Goal: Complete application form

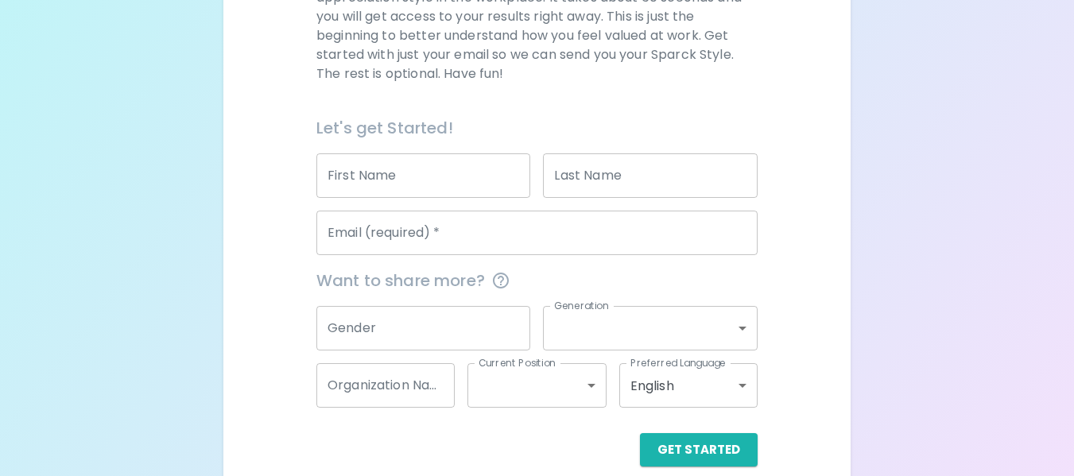
scroll to position [301, 0]
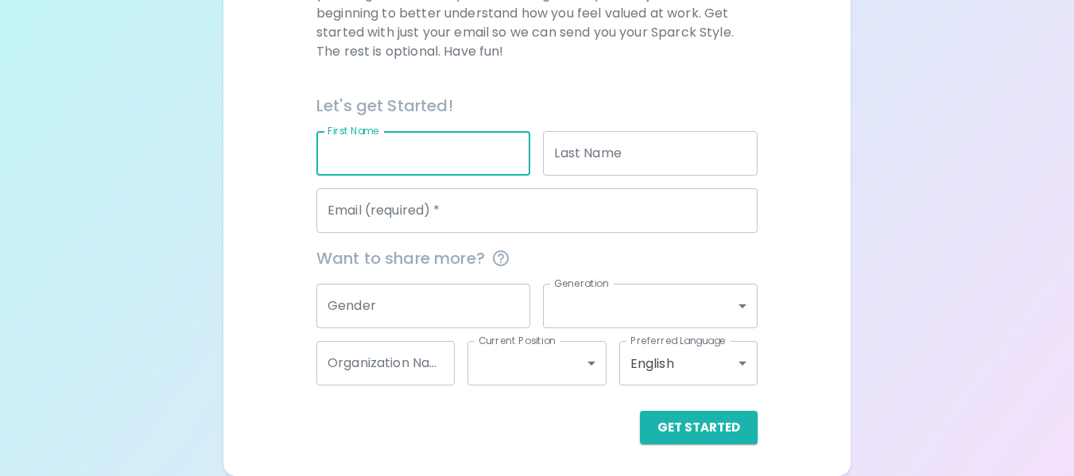
click at [463, 147] on input "First Name" at bounding box center [423, 153] width 215 height 45
type input "[PERSON_NAME]"
type input "[PERSON_NAME][EMAIL_ADDRESS][DOMAIN_NAME]"
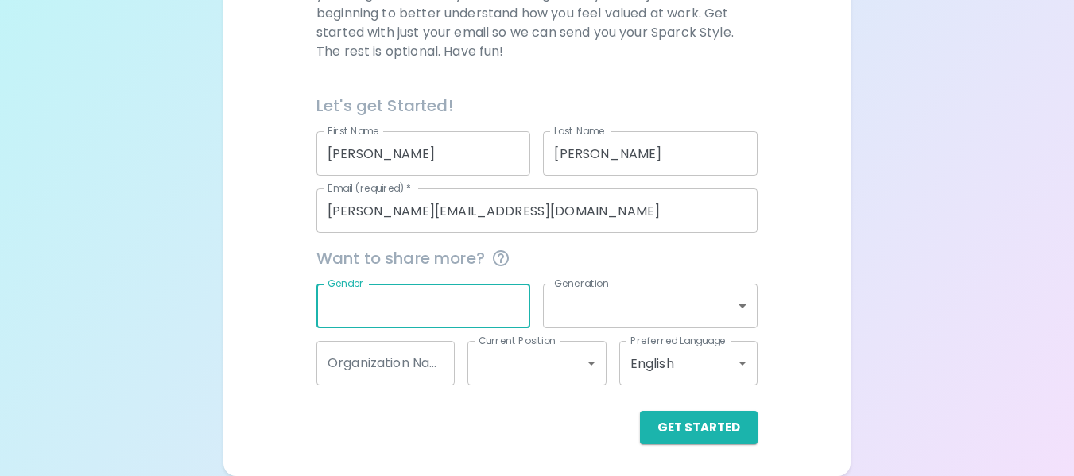
click at [439, 298] on input "Gender" at bounding box center [423, 306] width 215 height 45
type input "fe"
click at [437, 313] on input "fe" at bounding box center [423, 306] width 215 height 45
click at [712, 434] on button "Get Started" at bounding box center [699, 427] width 118 height 33
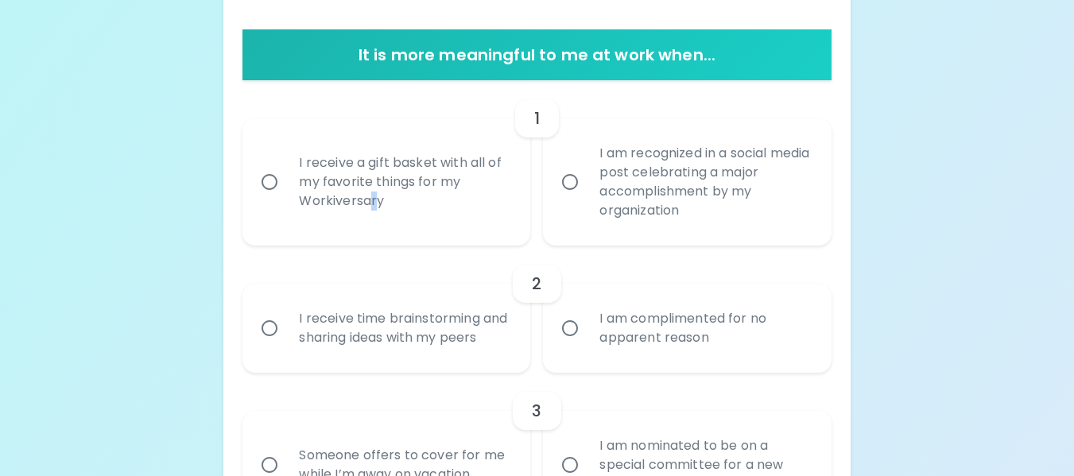
click at [373, 202] on div "I receive a gift basket with all of my favorite things for my Workiversary" at bounding box center [403, 181] width 235 height 95
click at [267, 189] on input "I receive a gift basket with all of my favorite things for my Workiversary" at bounding box center [269, 181] width 33 height 33
radio input "true"
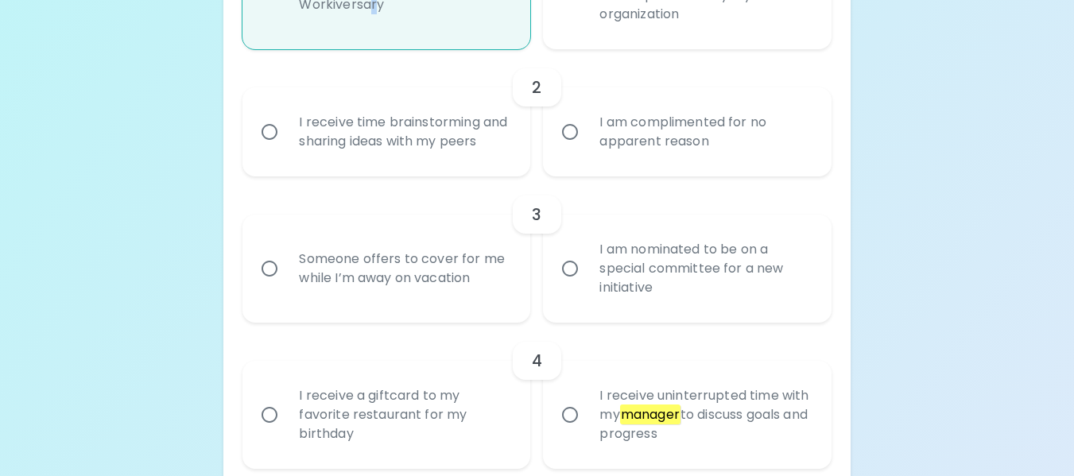
scroll to position [507, 0]
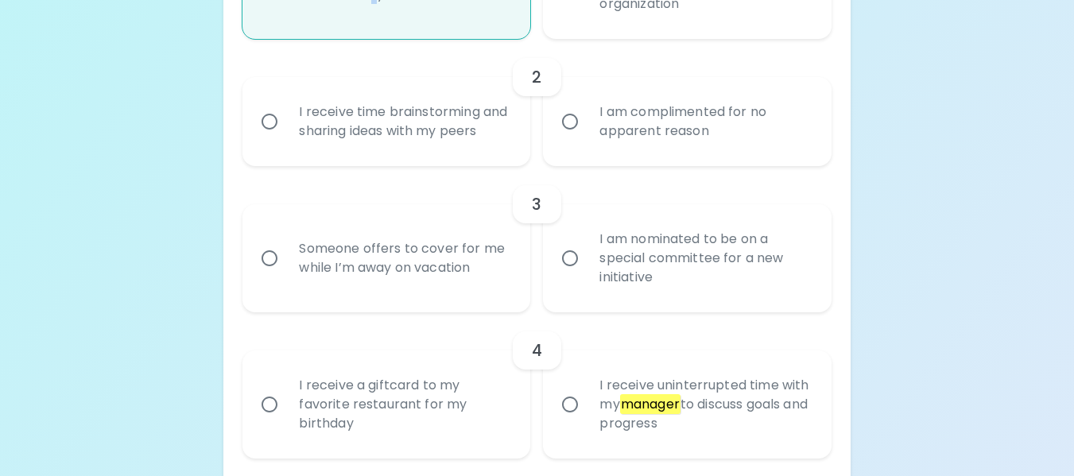
click at [266, 130] on input "I receive time brainstorming and sharing ideas with my peers" at bounding box center [269, 121] width 33 height 33
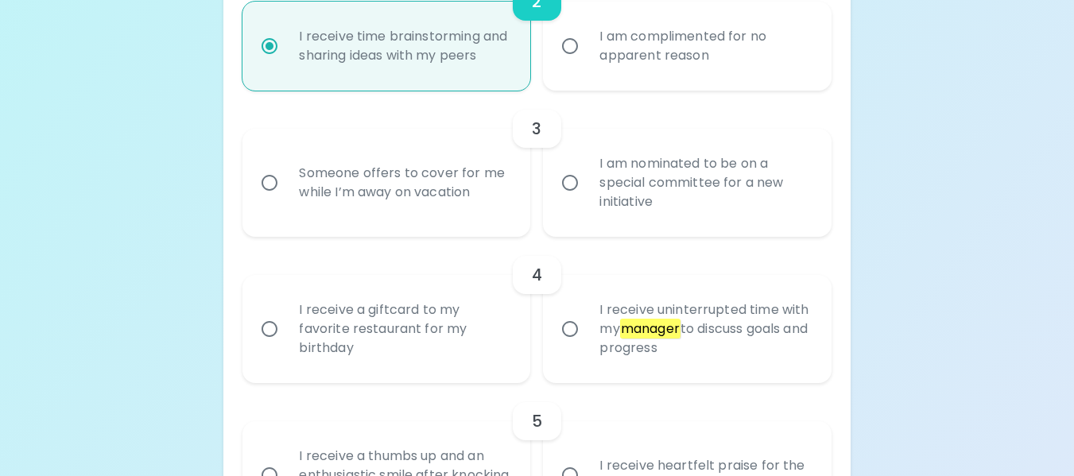
scroll to position [635, 0]
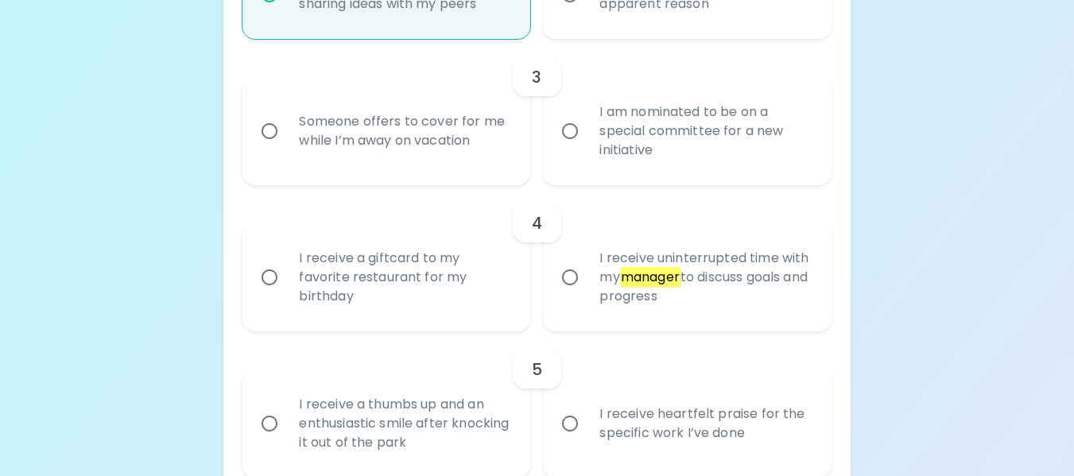
radio input "true"
click at [261, 148] on input "Someone offers to cover for me while I’m away on vacation" at bounding box center [269, 131] width 33 height 33
radio input "false"
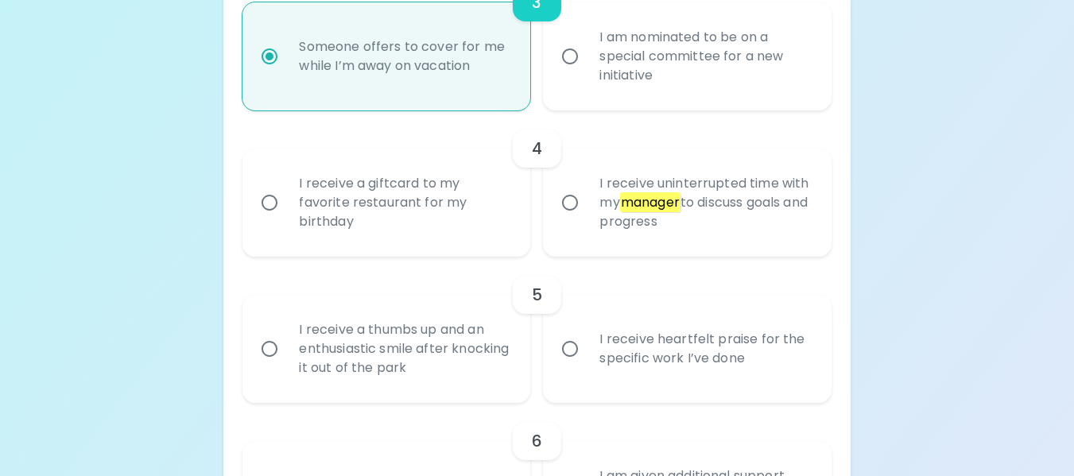
scroll to position [762, 0]
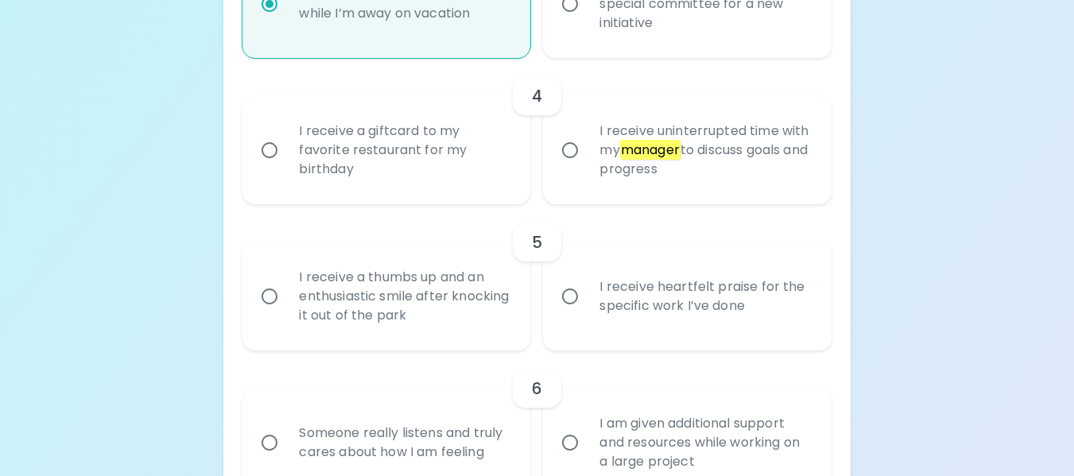
radio input "true"
click at [573, 167] on input "I receive uninterrupted time with my manager to discuss goals and progress" at bounding box center [569, 150] width 33 height 33
radio input "false"
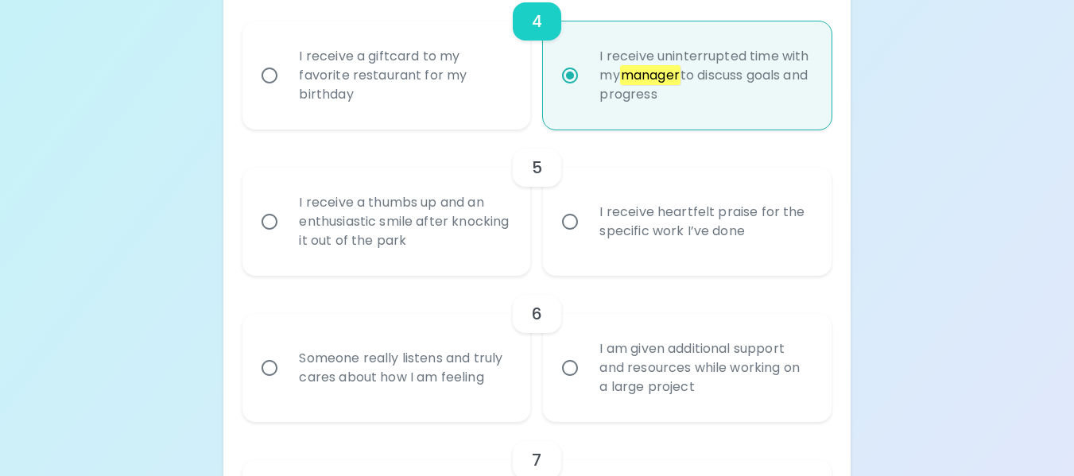
scroll to position [889, 0]
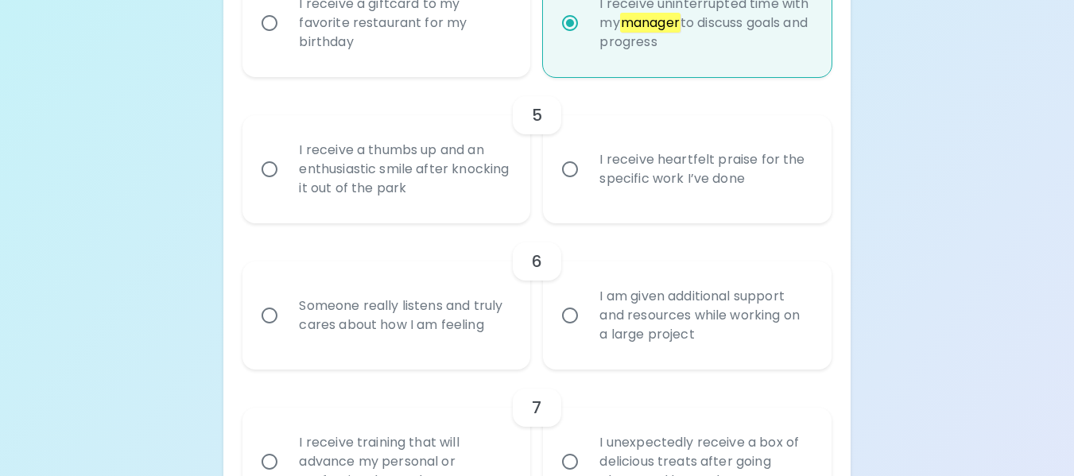
radio input "true"
click at [561, 186] on input "I receive heartfelt praise for the specific work I’ve done" at bounding box center [569, 169] width 33 height 33
radio input "false"
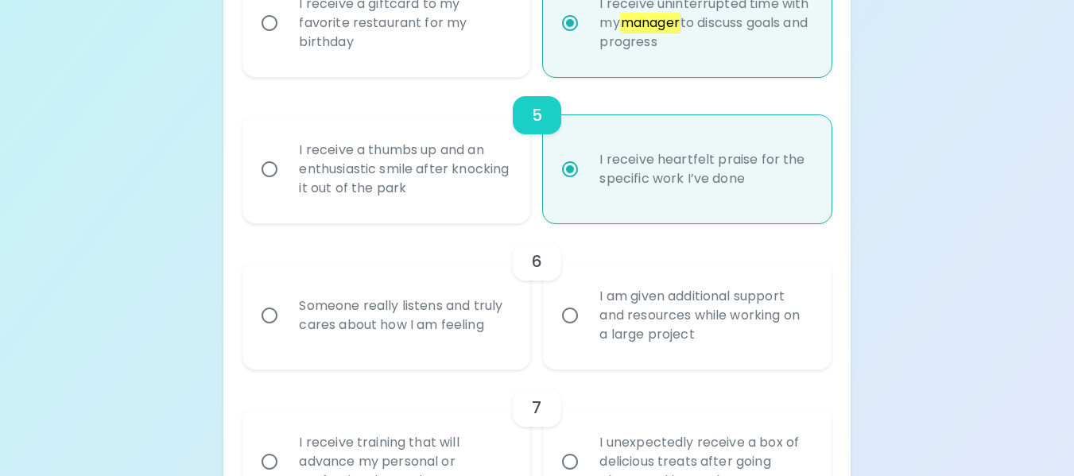
scroll to position [1016, 0]
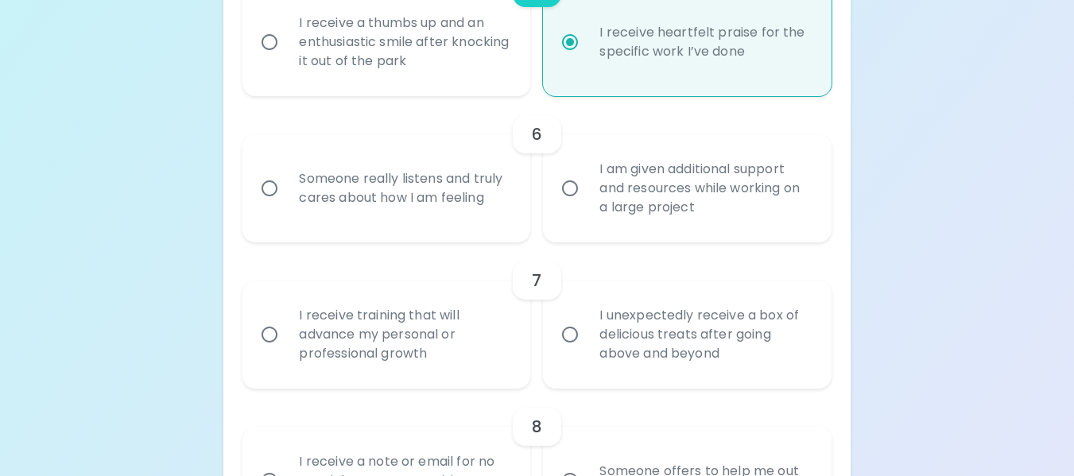
radio input "true"
click at [273, 205] on input "Someone really listens and truly cares about how I am feeling" at bounding box center [269, 188] width 33 height 33
radio input "false"
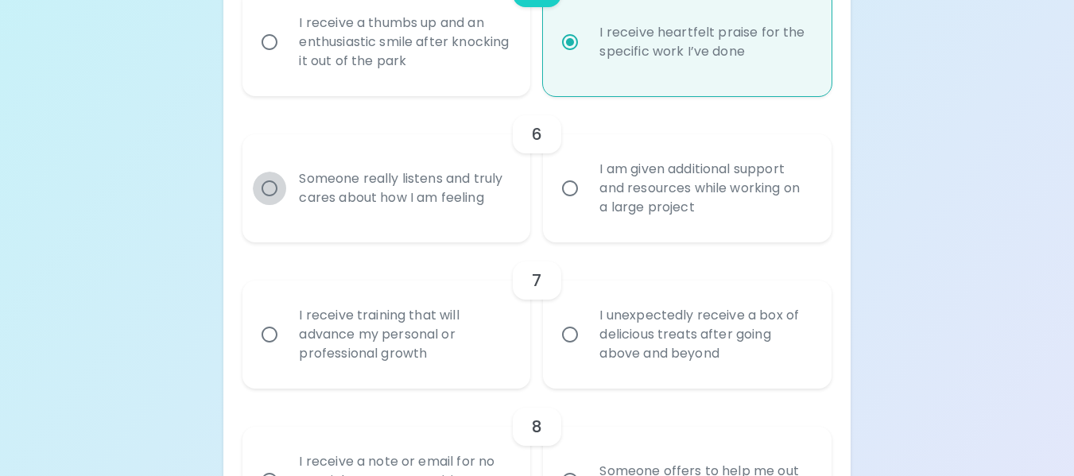
radio input "false"
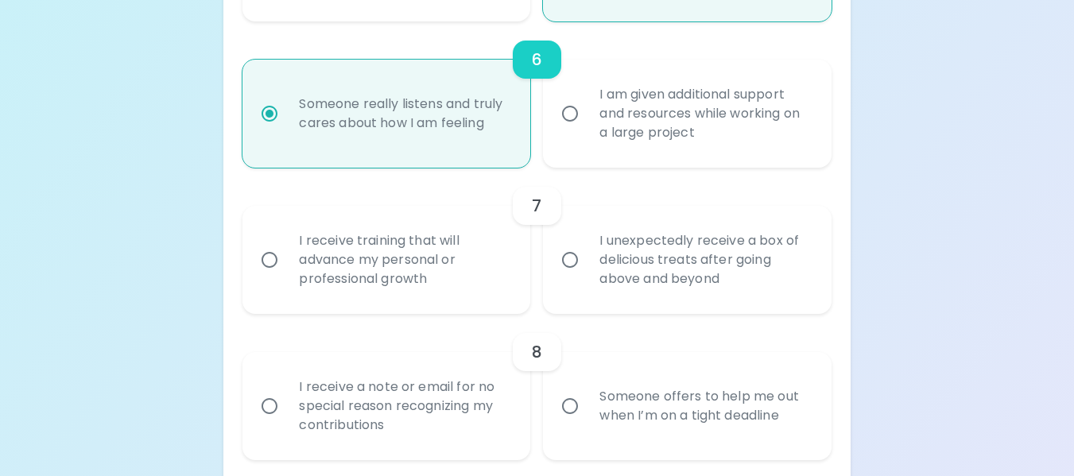
scroll to position [1144, 0]
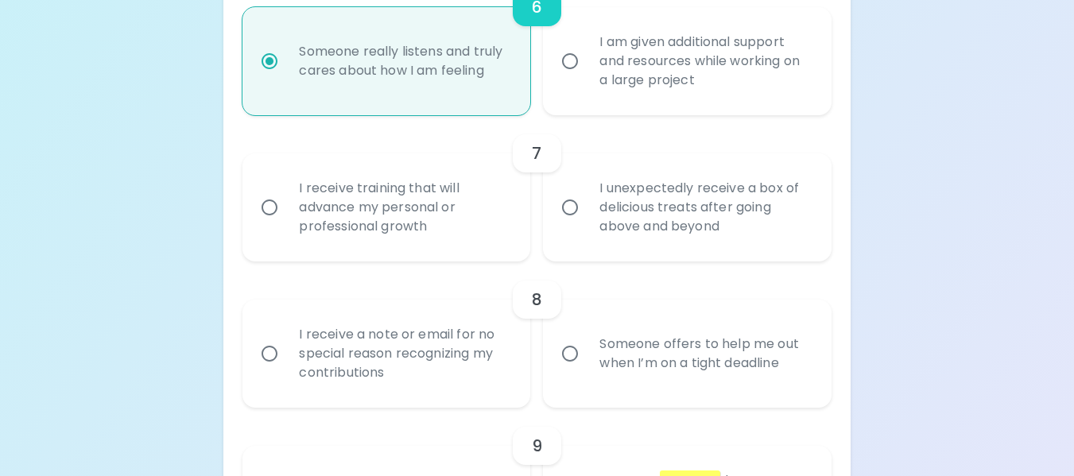
radio input "true"
click at [563, 224] on input "I unexpectedly receive a box of delicious treats after going above and beyond" at bounding box center [569, 207] width 33 height 33
radio input "false"
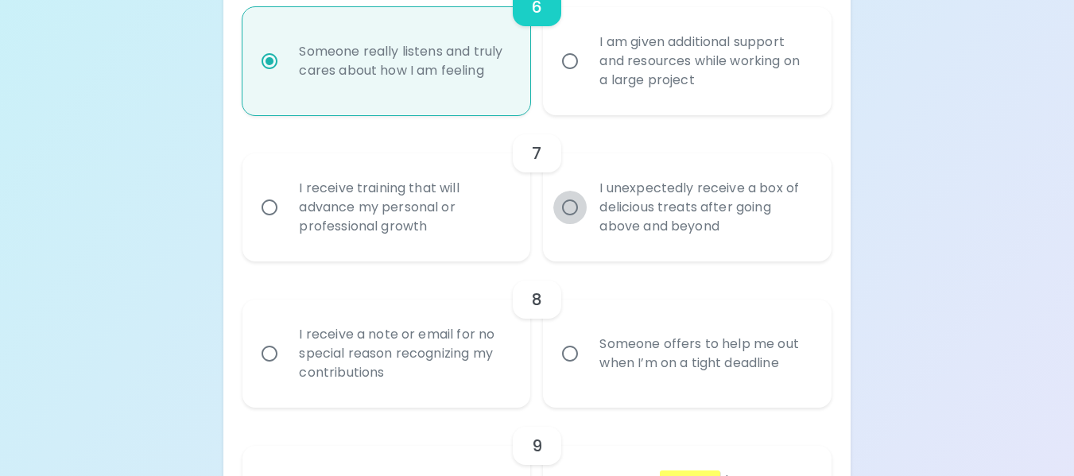
radio input "false"
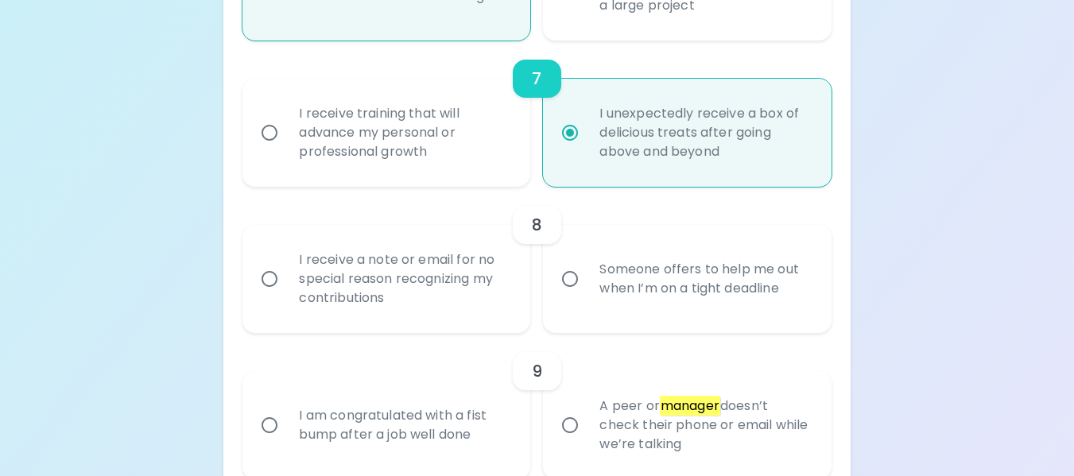
scroll to position [1271, 0]
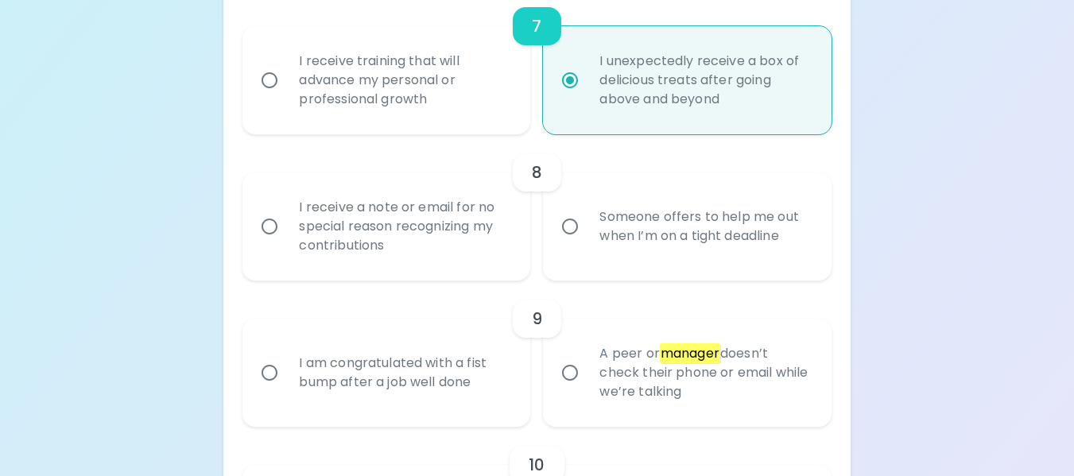
radio input "true"
click at [572, 243] on input "Someone offers to help me out when I’m on a tight deadline" at bounding box center [569, 226] width 33 height 33
radio input "false"
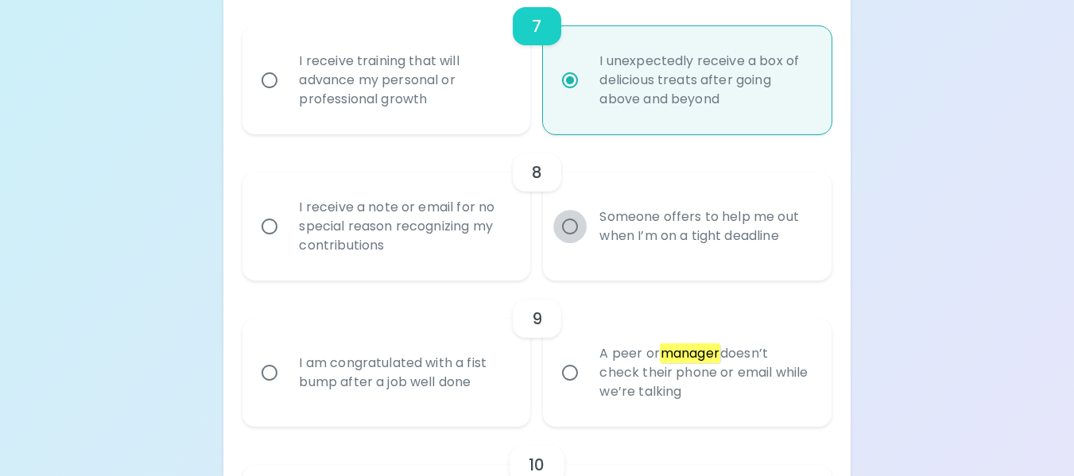
radio input "false"
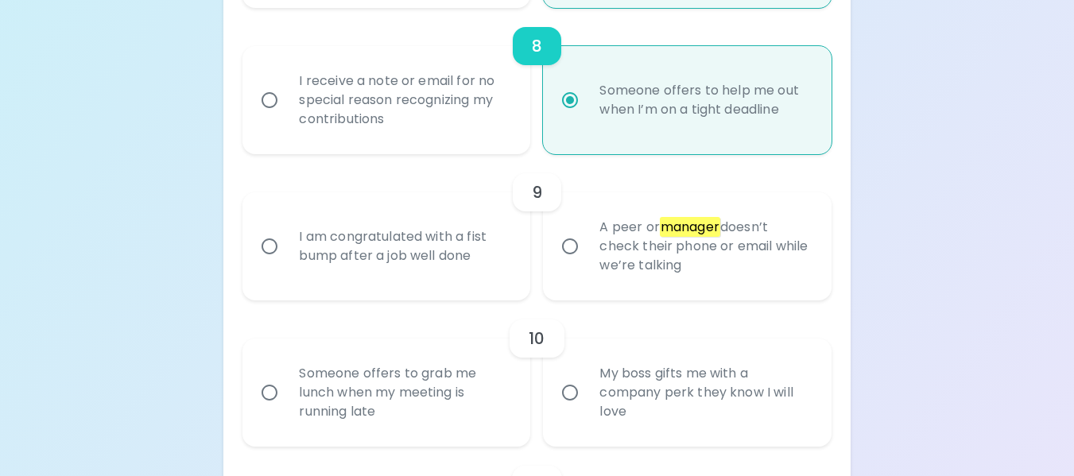
scroll to position [1398, 0]
radio input "true"
click at [270, 116] on input "I receive a note or email for no special reason recognizing my contributions" at bounding box center [269, 99] width 33 height 33
radio input "false"
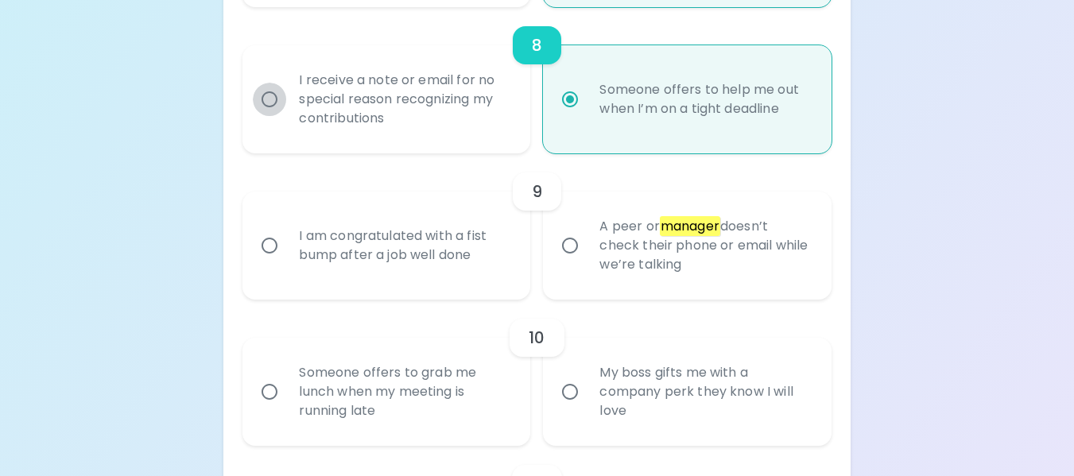
radio input "false"
radio input "true"
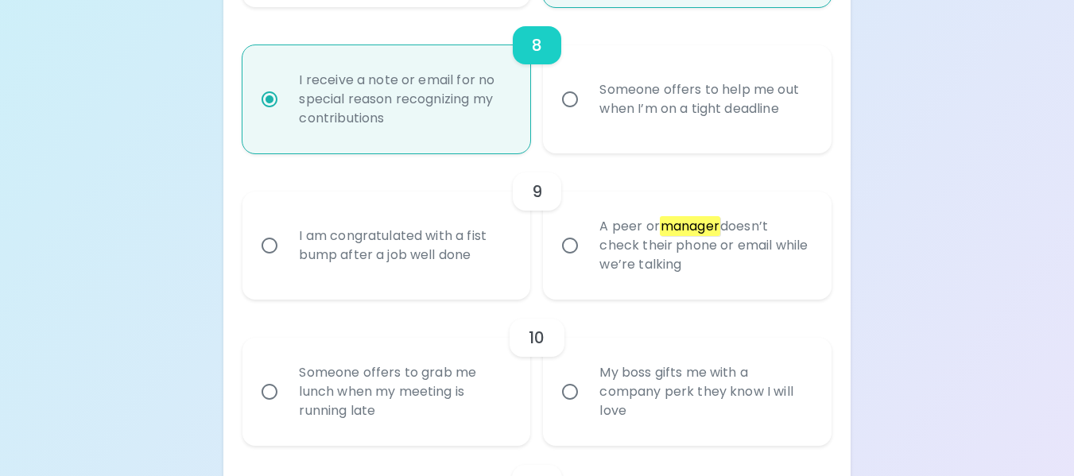
radio input "true"
click at [575, 261] on input "A peer or manager doesn’t check their phone or email while we’re talking" at bounding box center [569, 245] width 33 height 33
radio input "false"
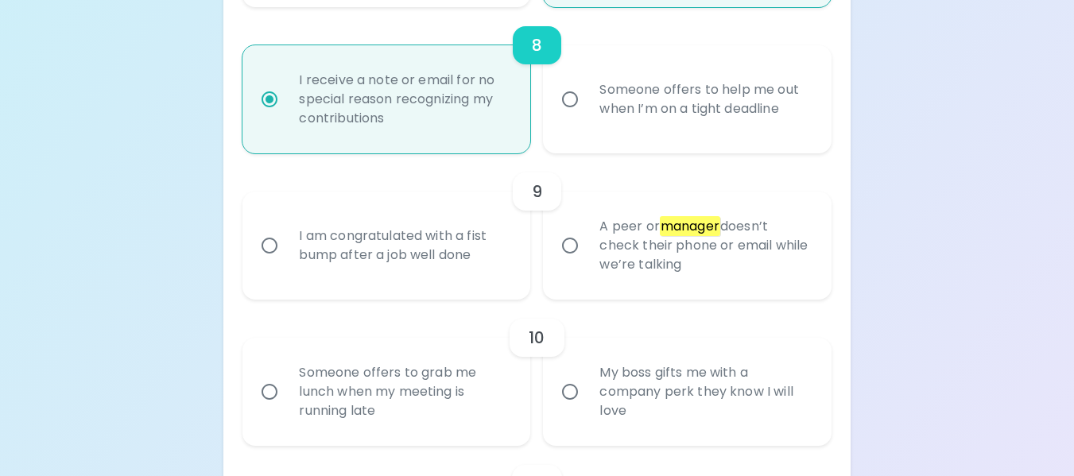
radio input "false"
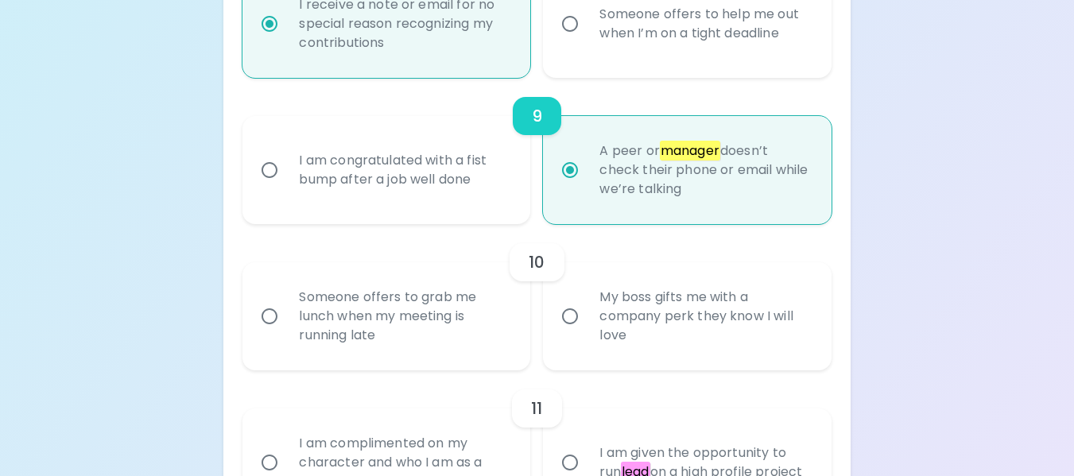
scroll to position [1525, 0]
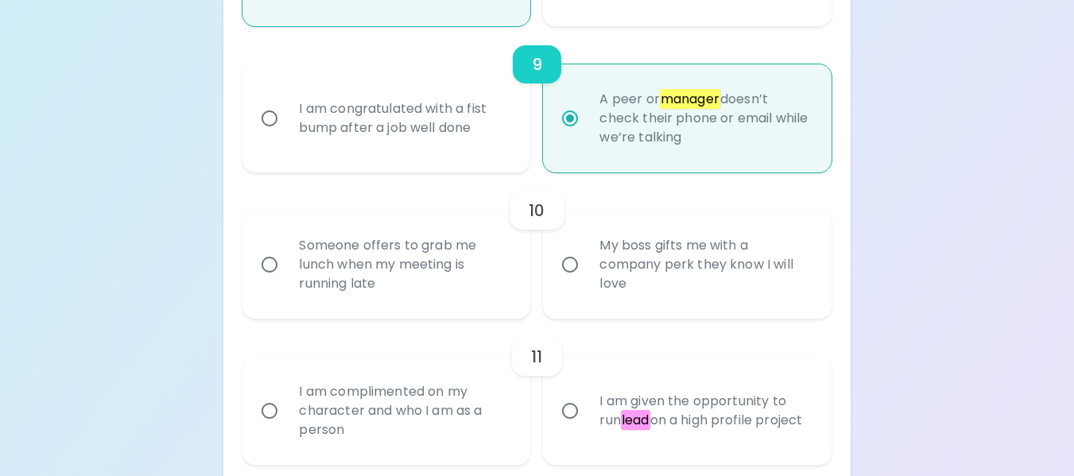
radio input "true"
click at [578, 282] on input "My boss gifts me with a company perk they know I will love" at bounding box center [569, 264] width 33 height 33
radio input "false"
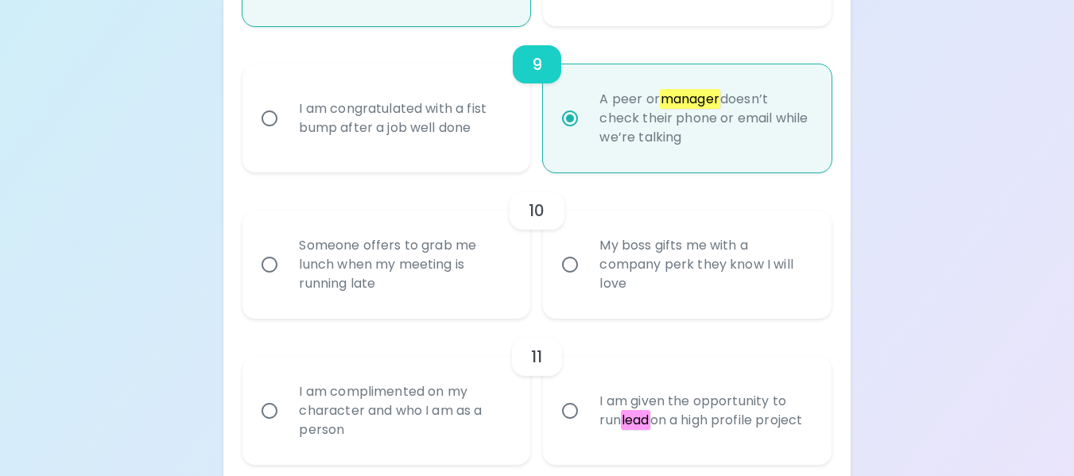
radio input "false"
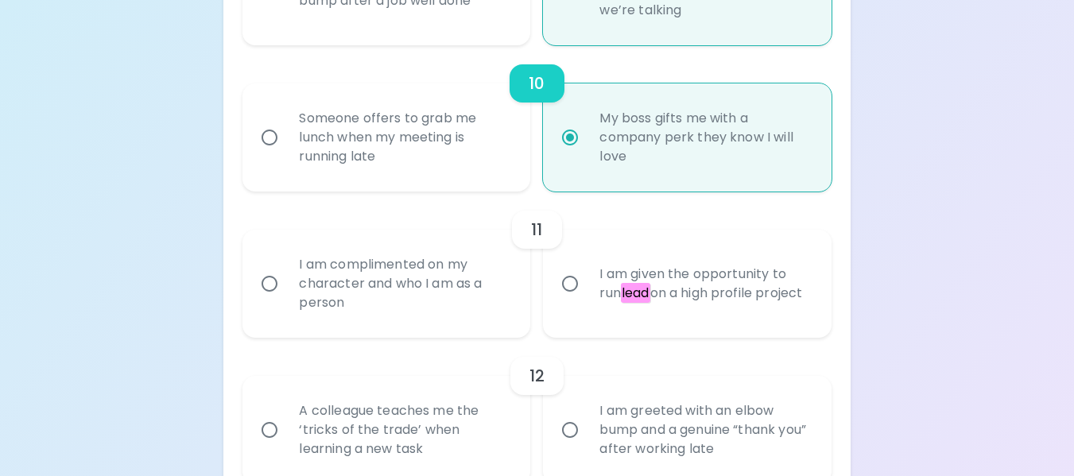
scroll to position [1732, 0]
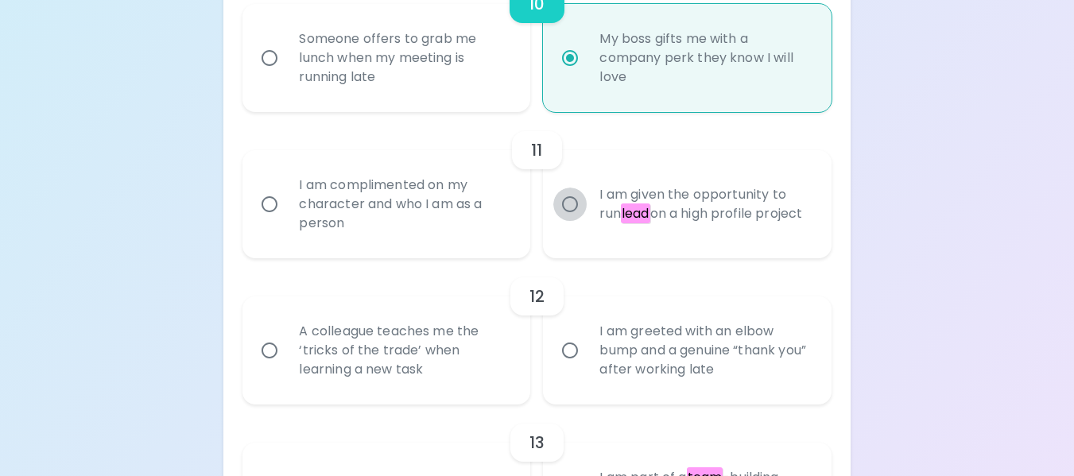
radio input "true"
click at [581, 219] on input "I am given the opportunity to run lead on a high profile project" at bounding box center [569, 204] width 33 height 33
radio input "false"
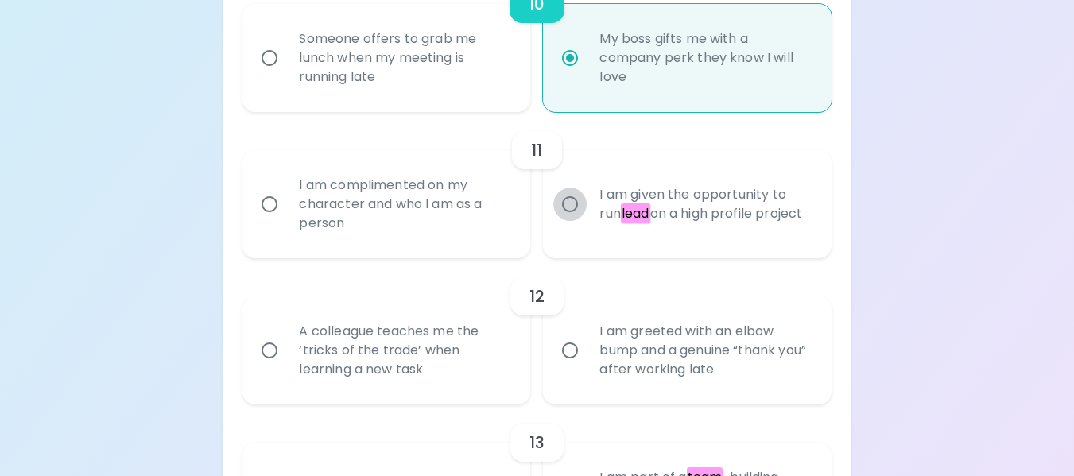
radio input "false"
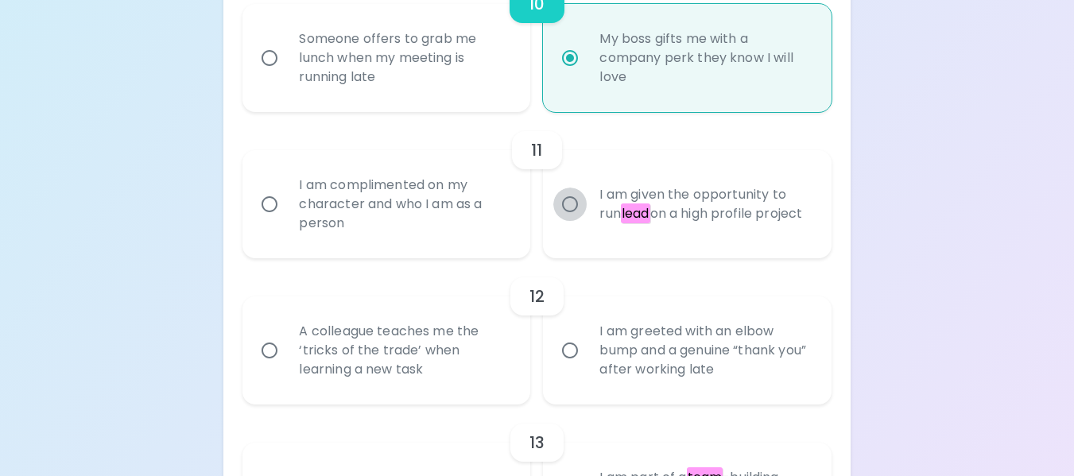
radio input "false"
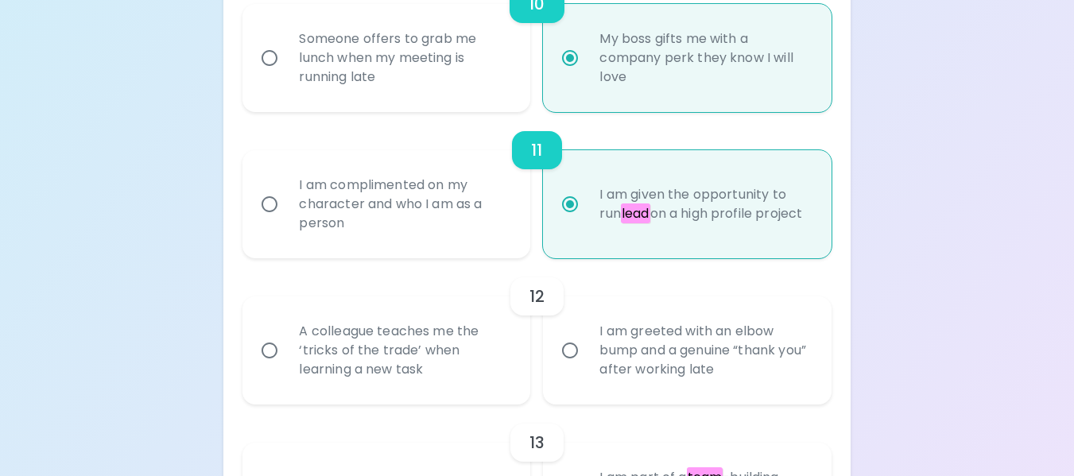
scroll to position [1859, 0]
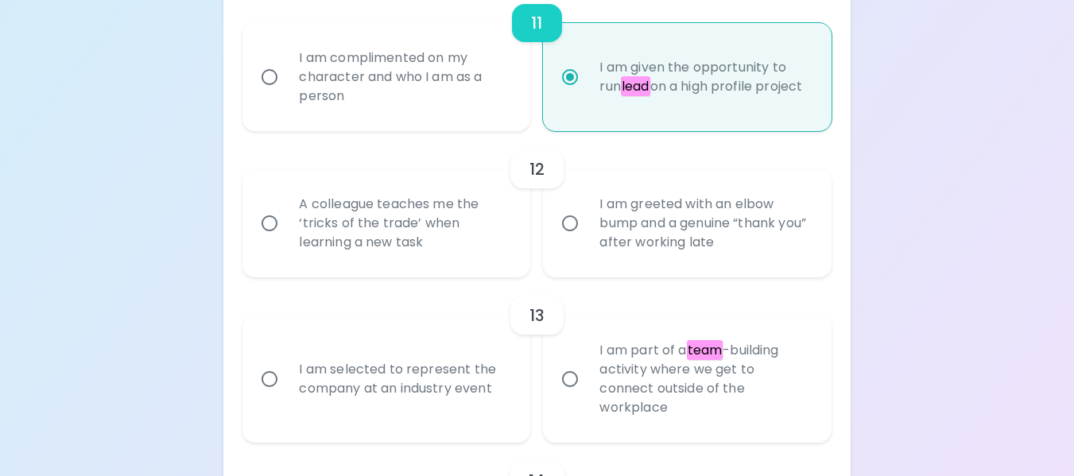
radio input "true"
click at [569, 239] on input "I am greeted with an elbow bump and a genuine “thank you” after working late" at bounding box center [569, 223] width 33 height 33
radio input "false"
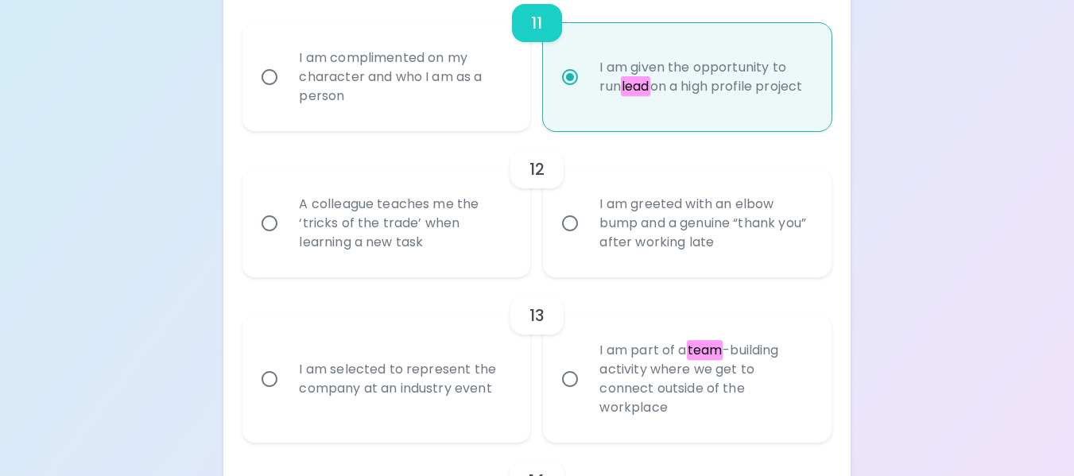
radio input "false"
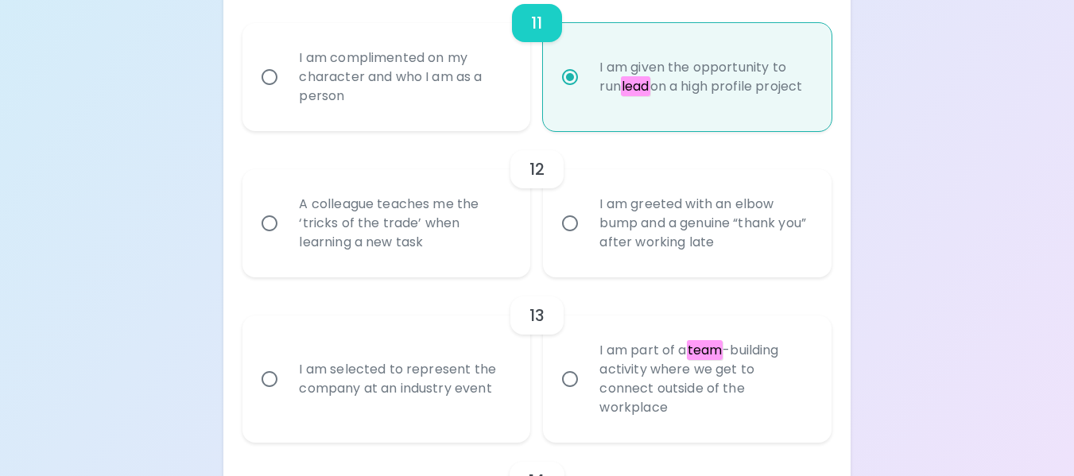
radio input "false"
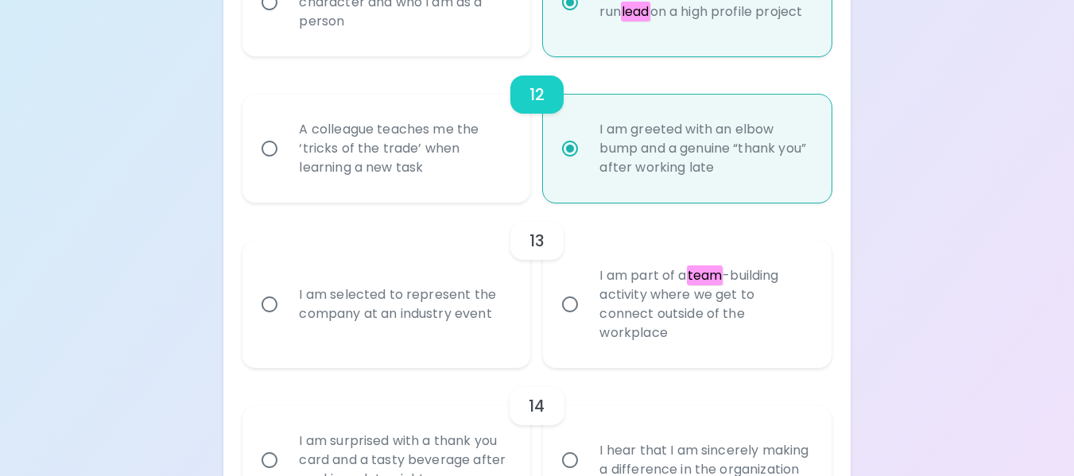
scroll to position [1986, 0]
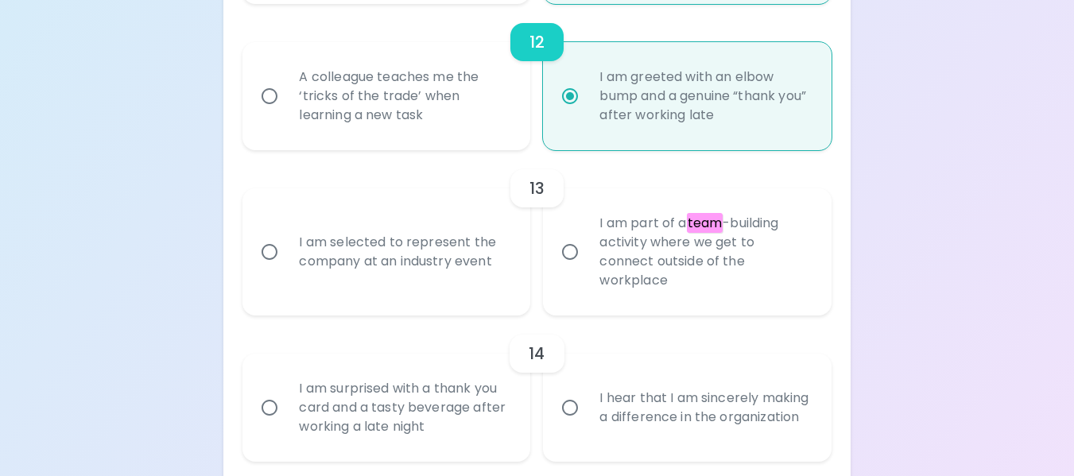
radio input "true"
click at [569, 268] on input "I am part of a team -building activity where we get to connect outside of the w…" at bounding box center [569, 251] width 33 height 33
radio input "false"
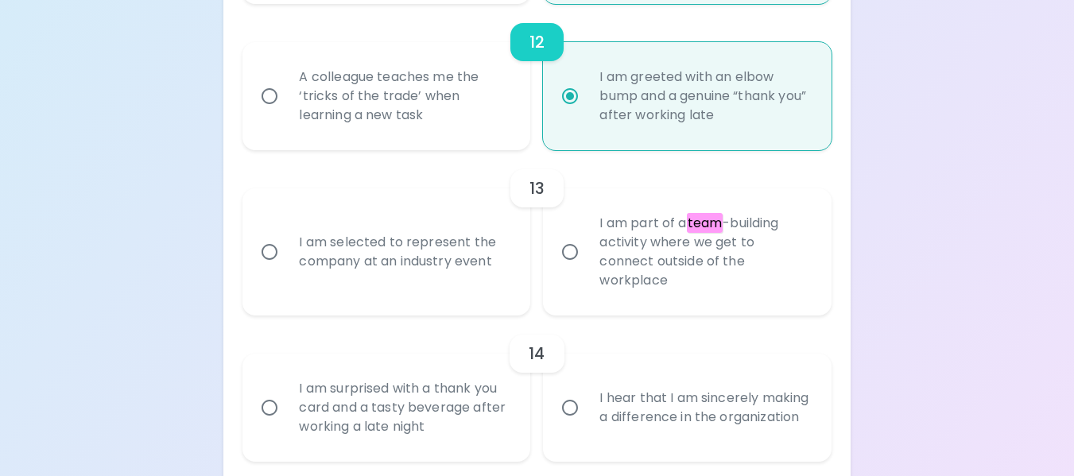
radio input "false"
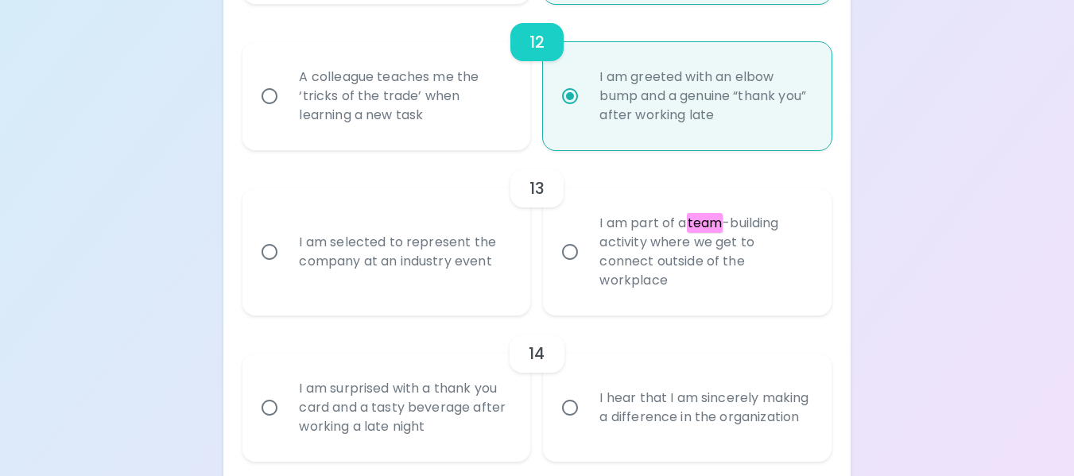
radio input "false"
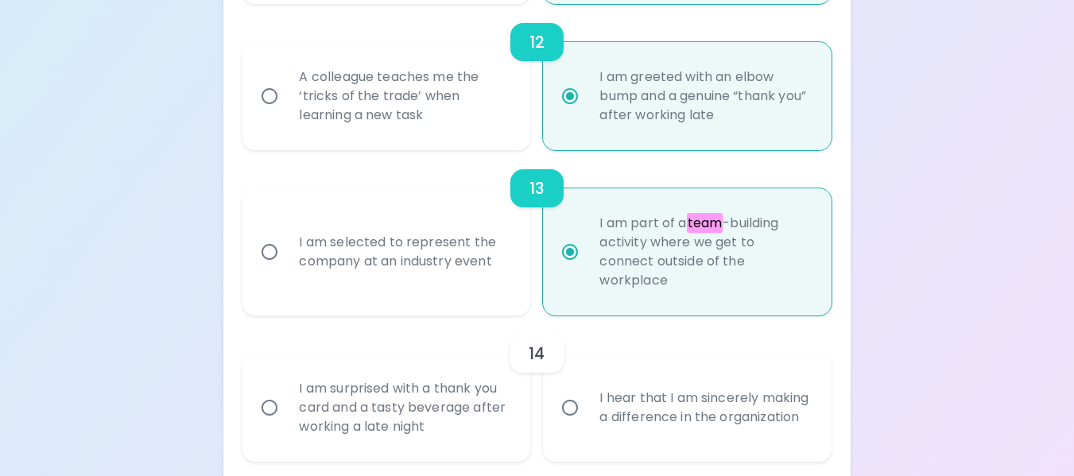
scroll to position [2114, 0]
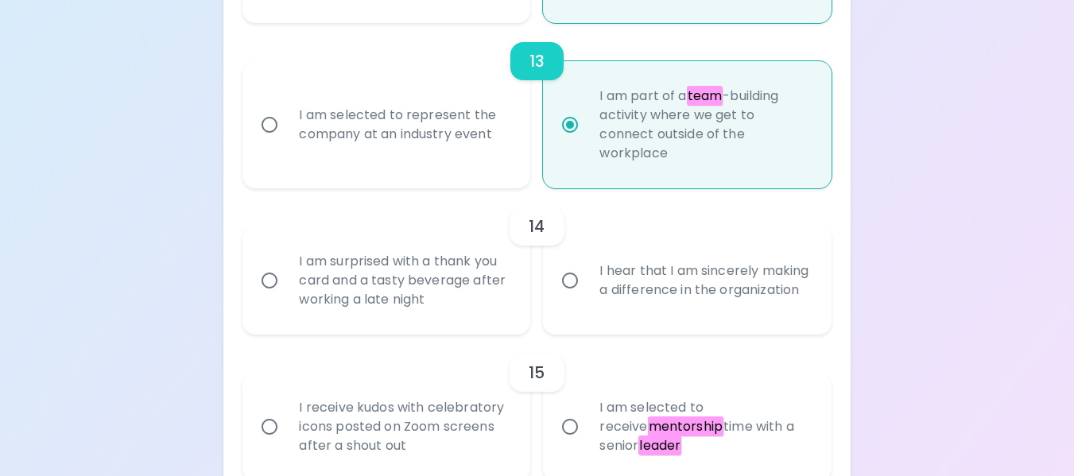
radio input "true"
click at [570, 297] on input "I hear that I am sincerely making a difference in the organization" at bounding box center [569, 280] width 33 height 33
radio input "false"
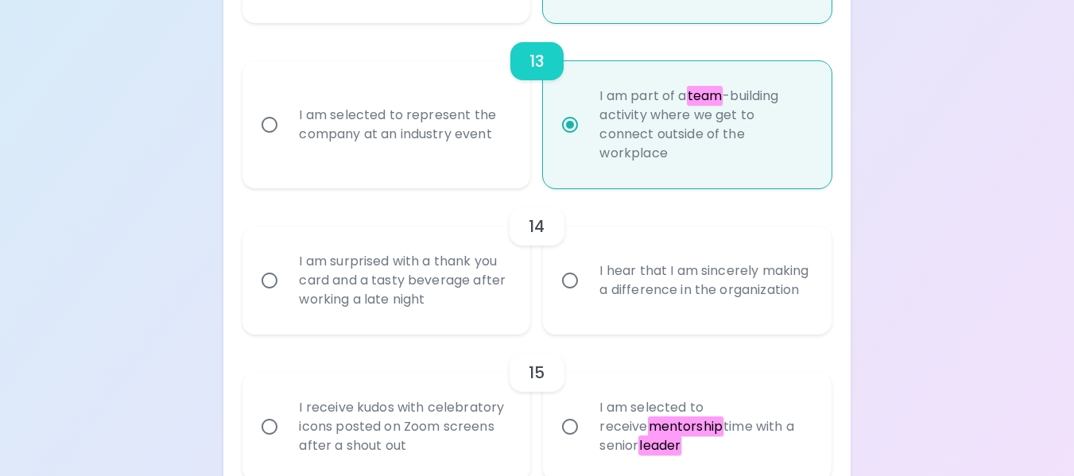
radio input "false"
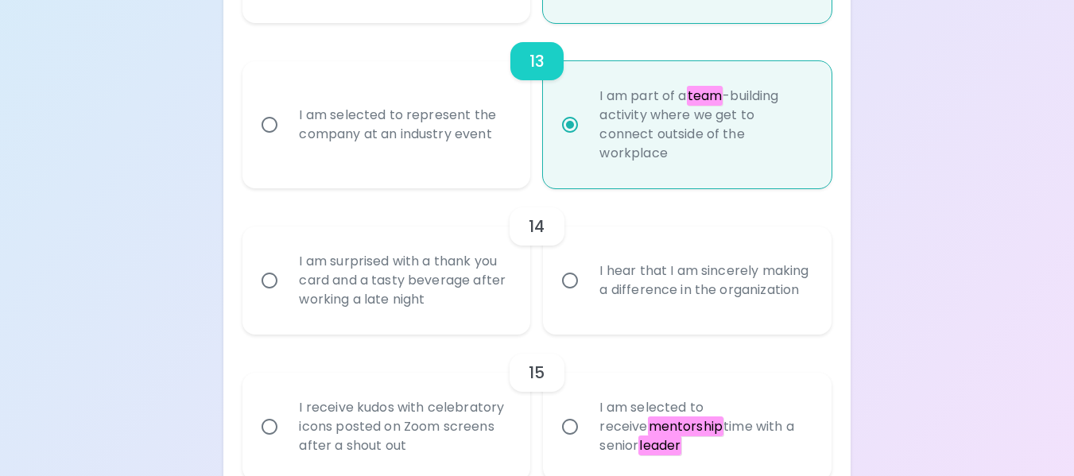
radio input "false"
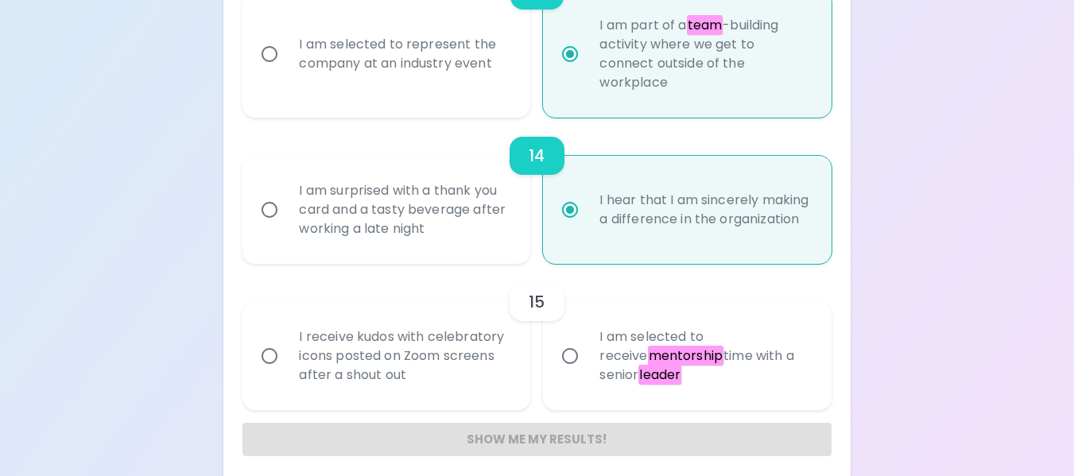
scroll to position [2215, 0]
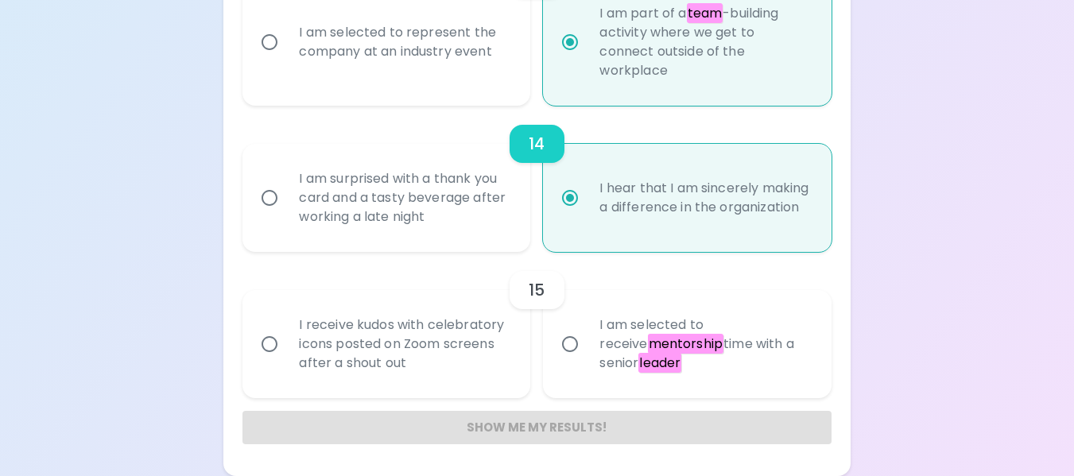
radio input "true"
click at [262, 337] on input "I receive kudos with celebratory icons posted on Zoom screens after a shout out" at bounding box center [269, 344] width 33 height 33
radio input "false"
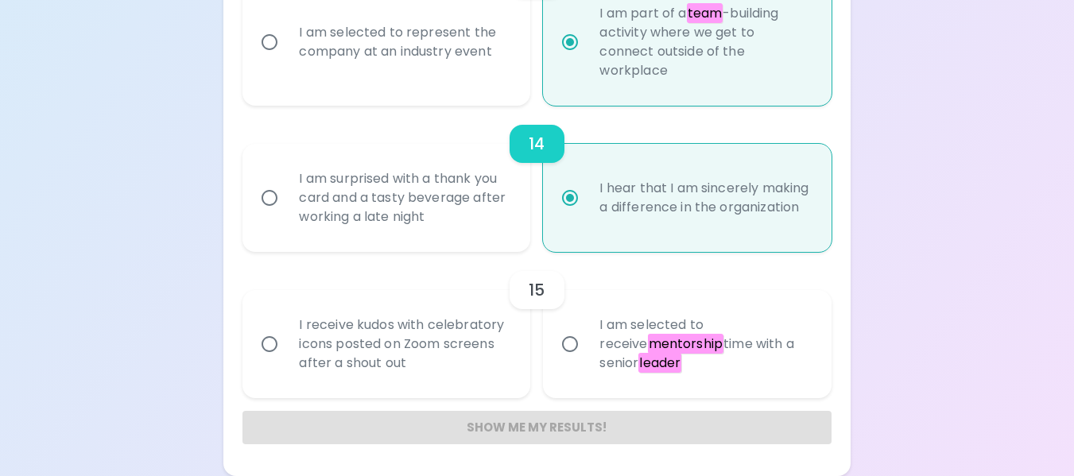
radio input "false"
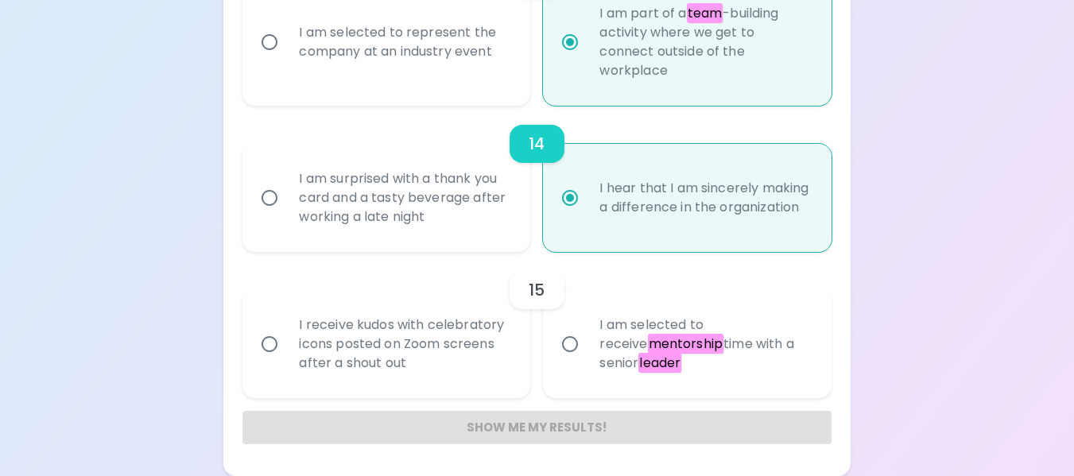
radio input "false"
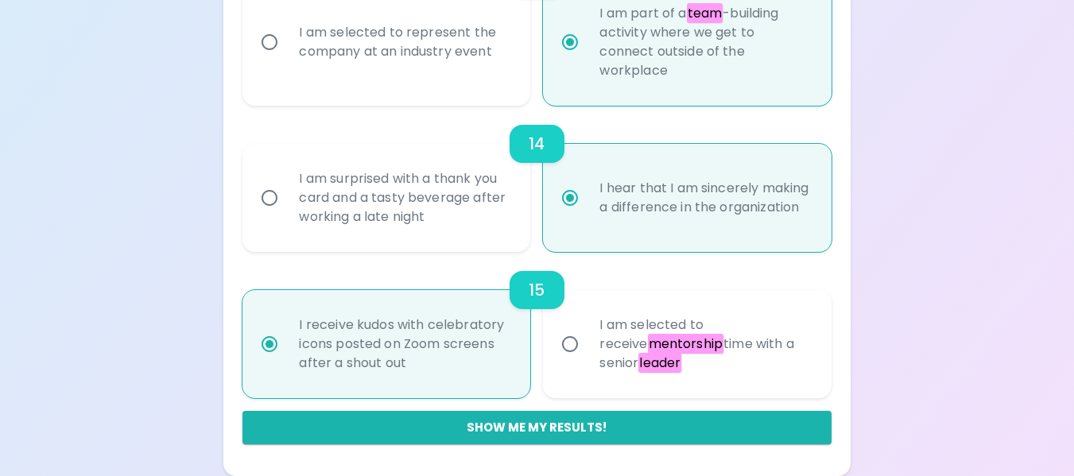
radio input "true"
click at [648, 348] on em "mentorship" at bounding box center [686, 344] width 76 height 20
click at [587, 348] on input "I am selected to receive mentorship time with a senior leader" at bounding box center [569, 344] width 33 height 33
radio input "false"
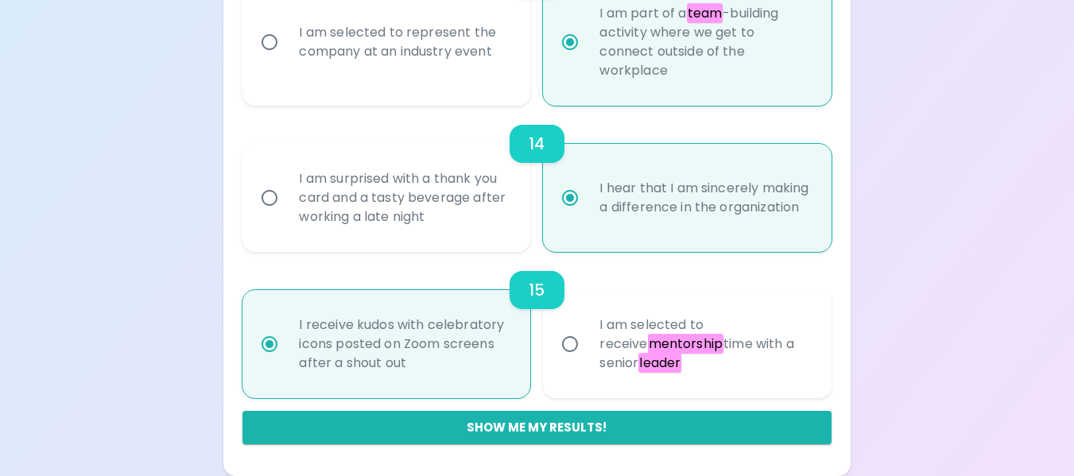
radio input "false"
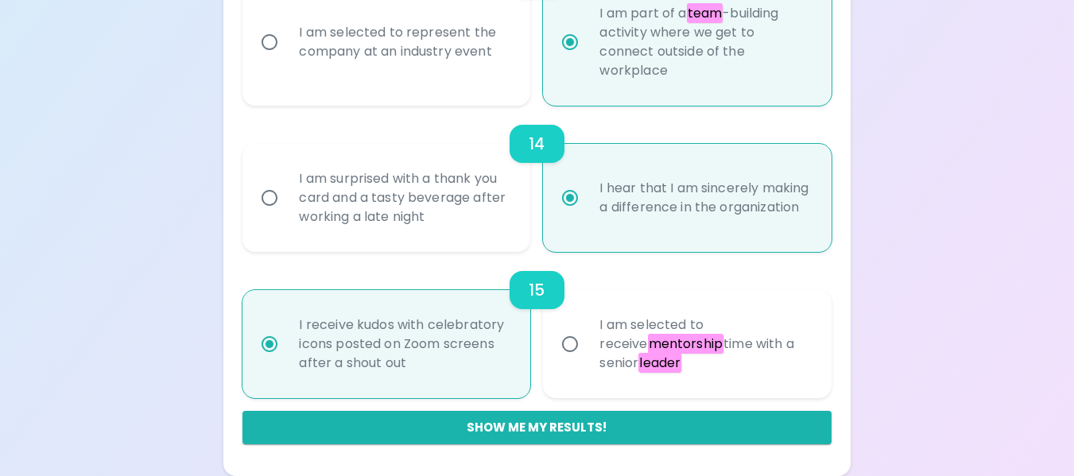
radio input "false"
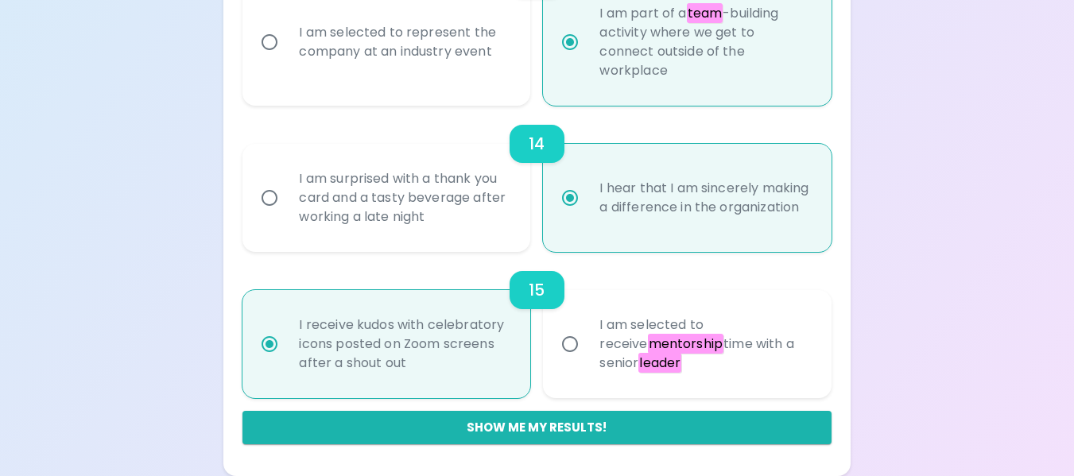
radio input "false"
radio input "true"
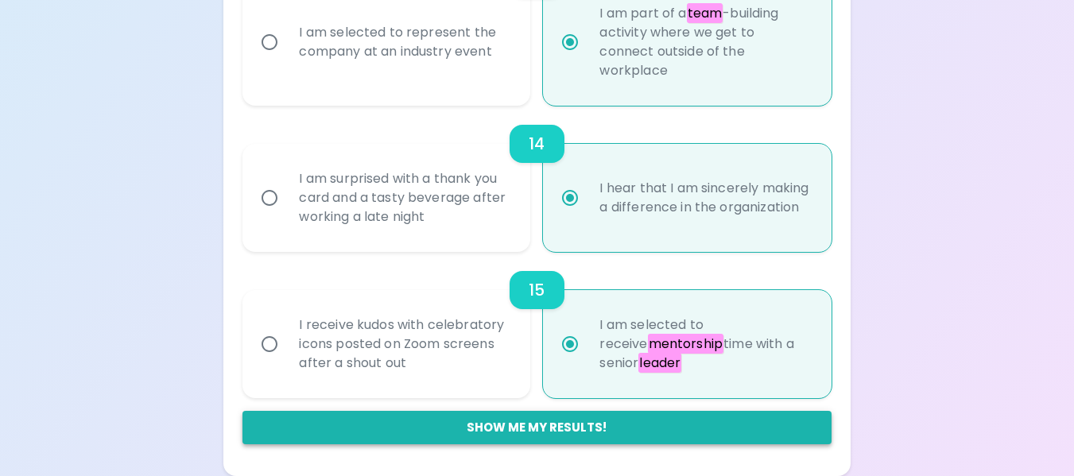
radio input "true"
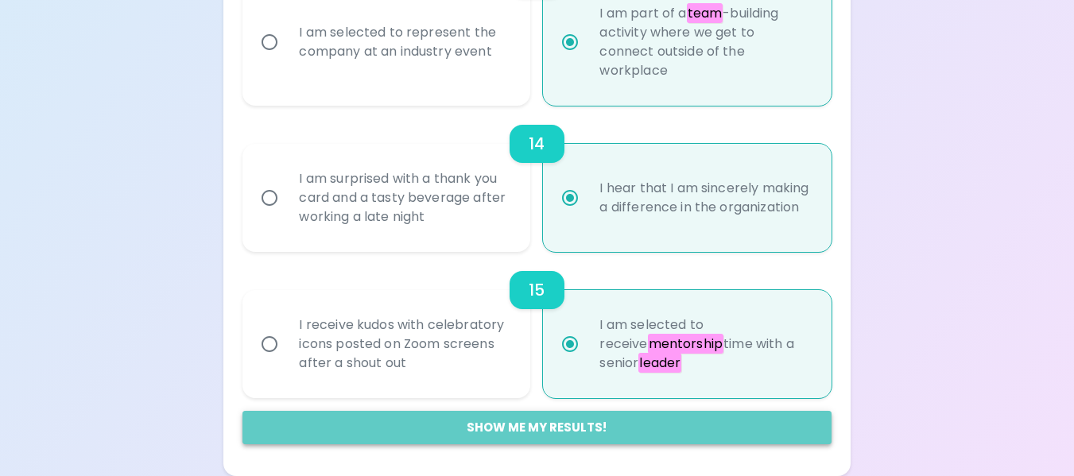
click at [573, 433] on button "Show me my results!" at bounding box center [537, 427] width 588 height 33
radio input "false"
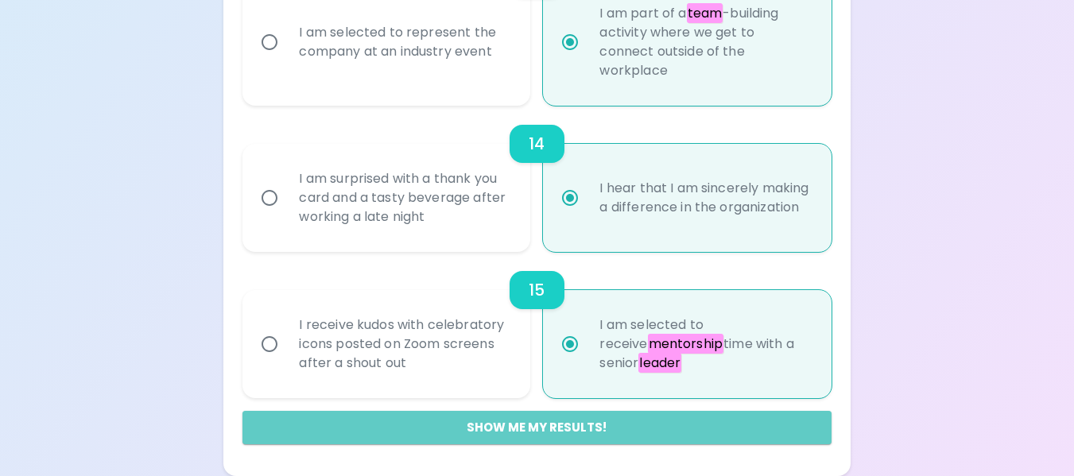
radio input "false"
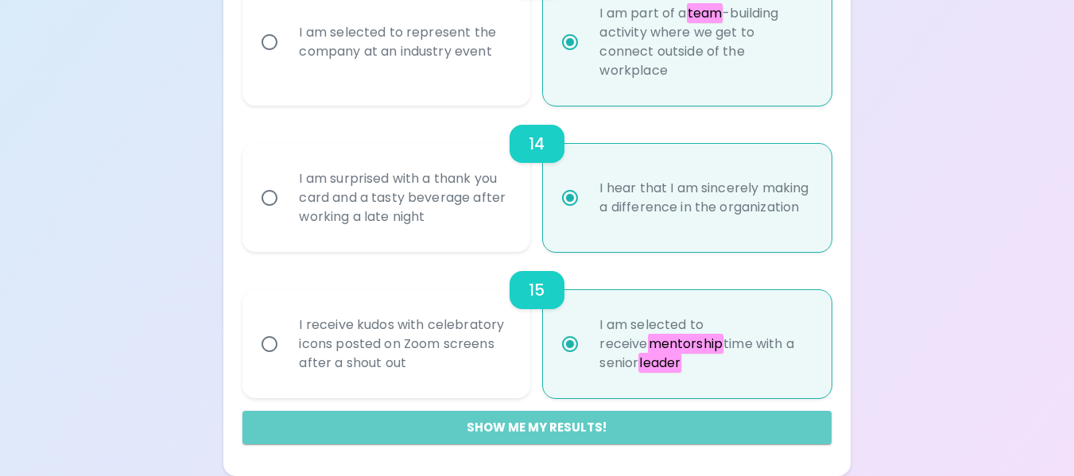
radio input "false"
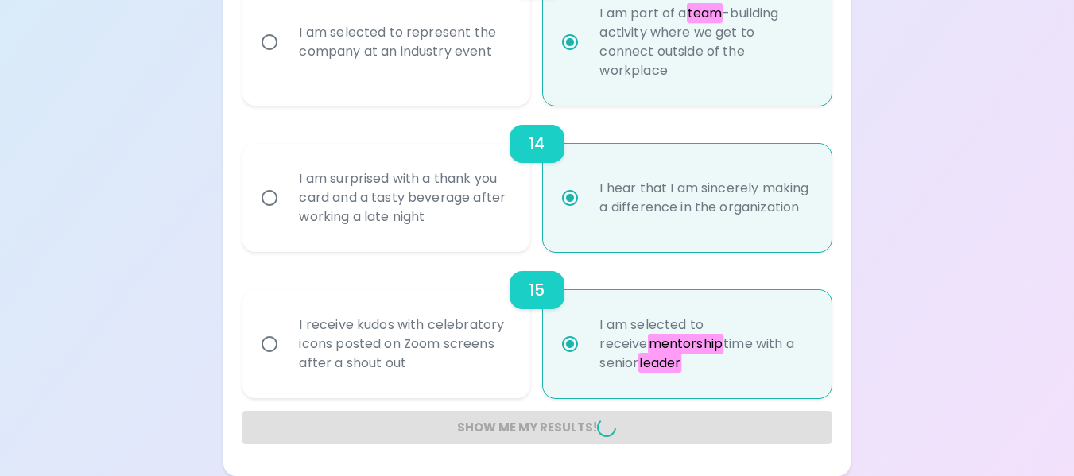
radio input "false"
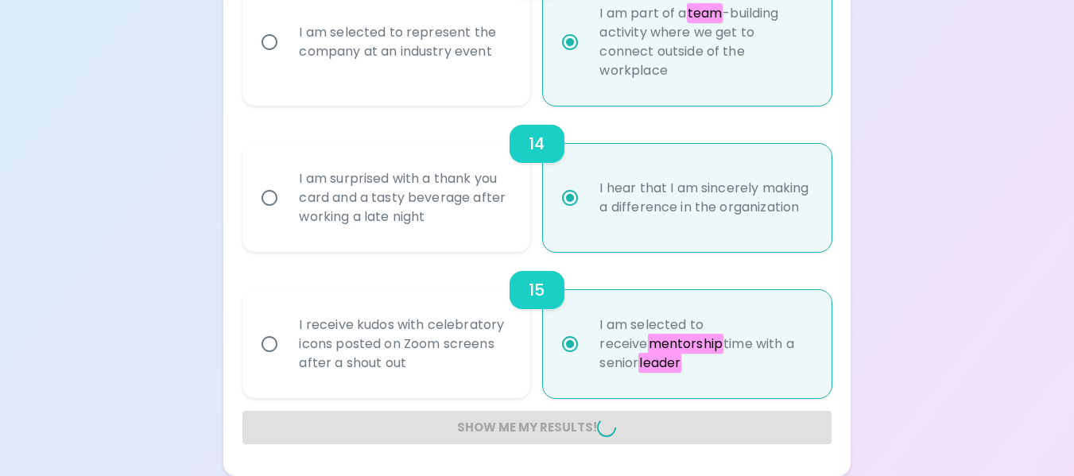
radio input "false"
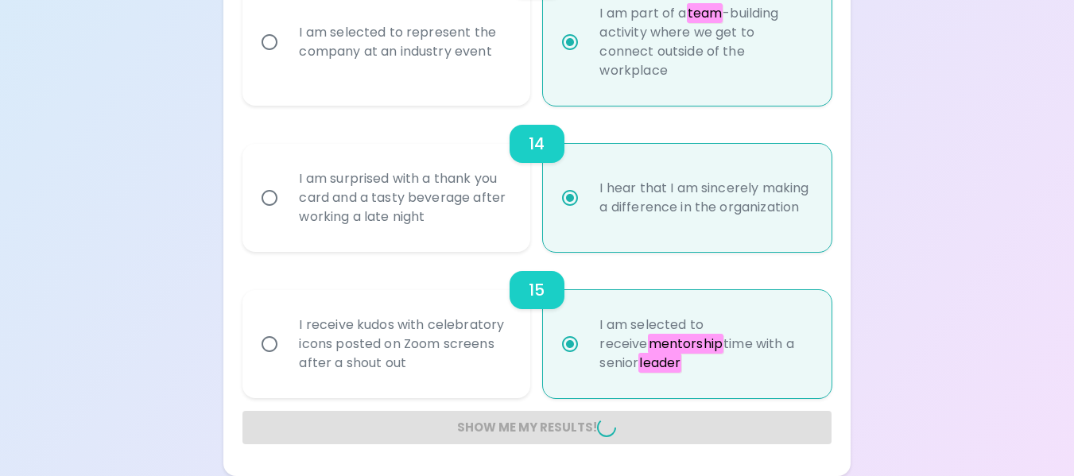
radio input "false"
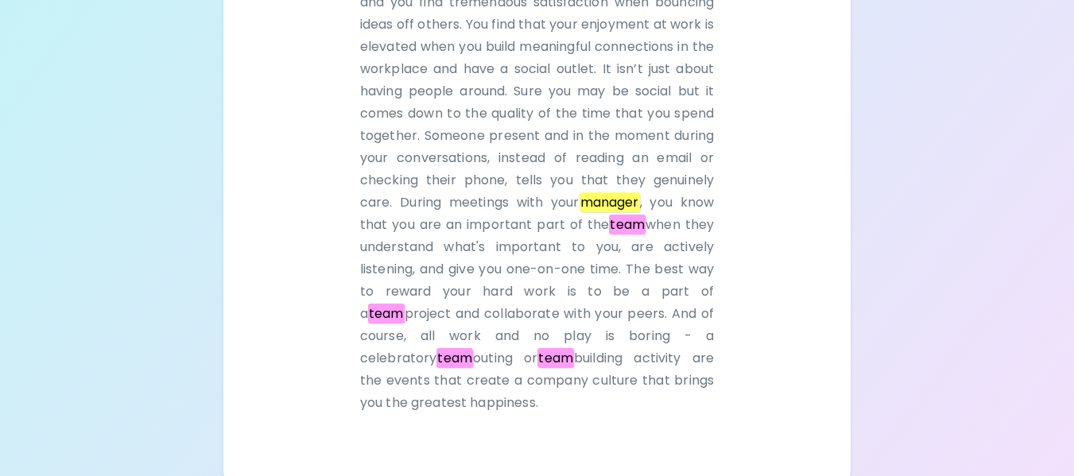
scroll to position [526, 0]
